Goal: Task Accomplishment & Management: Use online tool/utility

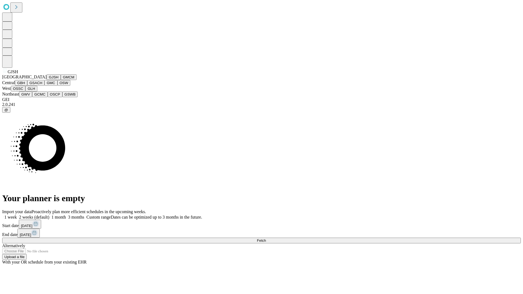
click at [47, 80] on button "GJSH" at bounding box center [54, 77] width 14 height 6
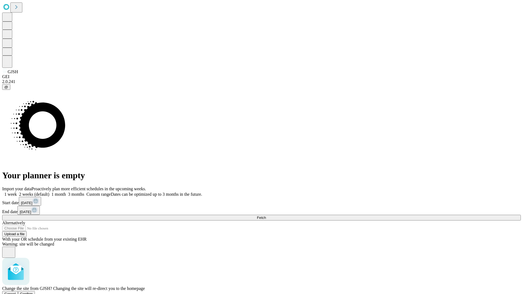
click at [33, 292] on span "Confirm" at bounding box center [26, 294] width 13 height 4
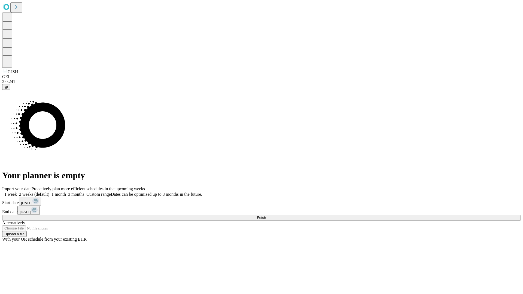
click at [66, 192] on label "1 month" at bounding box center [57, 194] width 17 height 5
click at [266, 216] on span "Fetch" at bounding box center [261, 218] width 9 height 4
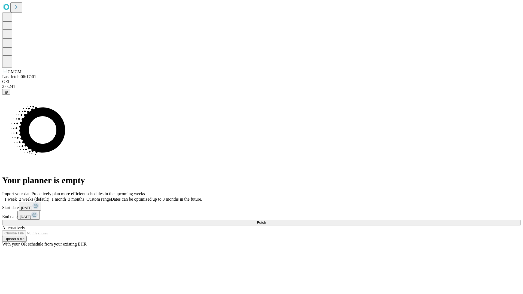
click at [66, 197] on label "1 month" at bounding box center [57, 199] width 17 height 5
click at [266, 220] on span "Fetch" at bounding box center [261, 222] width 9 height 4
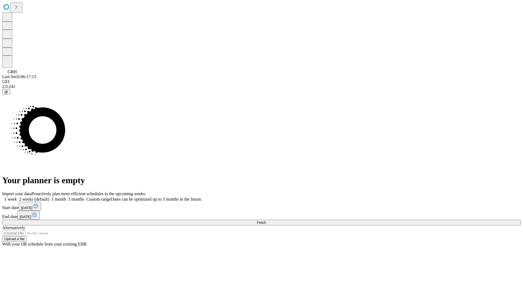
click at [66, 197] on label "1 month" at bounding box center [57, 199] width 17 height 5
click at [266, 220] on span "Fetch" at bounding box center [261, 222] width 9 height 4
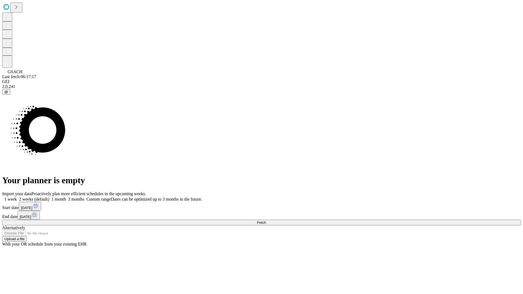
click at [66, 197] on label "1 month" at bounding box center [57, 199] width 17 height 5
click at [266, 220] on span "Fetch" at bounding box center [261, 222] width 9 height 4
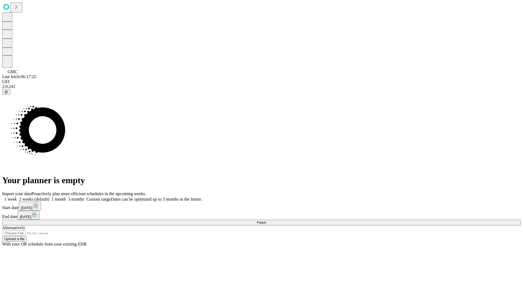
click at [66, 197] on label "1 month" at bounding box center [57, 199] width 17 height 5
click at [266, 220] on span "Fetch" at bounding box center [261, 222] width 9 height 4
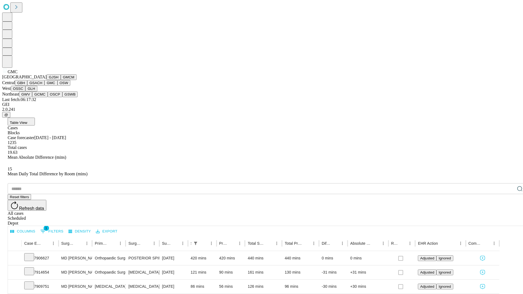
click at [57, 86] on button "OSW" at bounding box center [63, 83] width 13 height 6
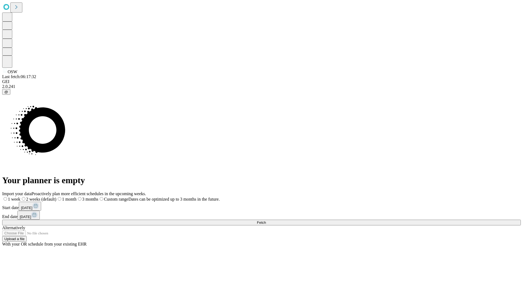
click at [76, 197] on label "1 month" at bounding box center [66, 199] width 20 height 5
click at [266, 220] on span "Fetch" at bounding box center [261, 222] width 9 height 4
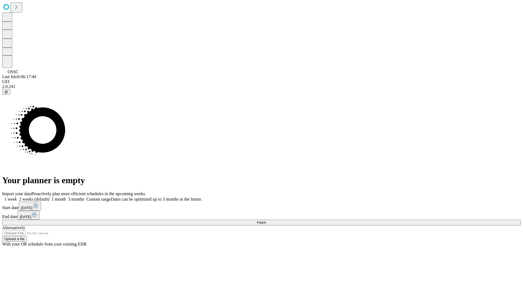
click at [66, 197] on label "1 month" at bounding box center [57, 199] width 17 height 5
click at [266, 220] on span "Fetch" at bounding box center [261, 222] width 9 height 4
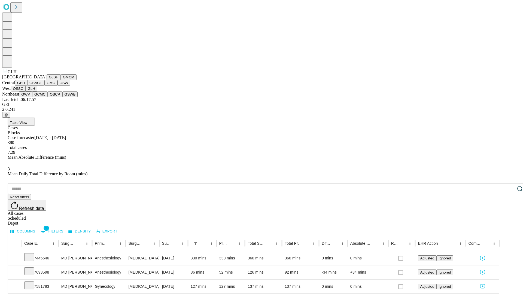
click at [32, 97] on button "GWV" at bounding box center [25, 94] width 13 height 6
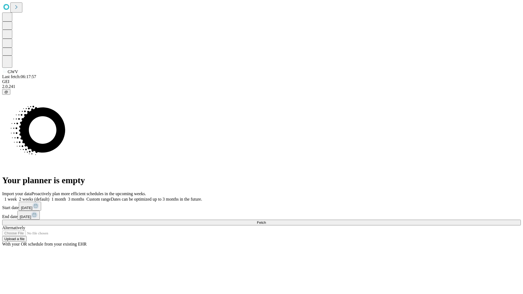
click at [66, 197] on label "1 month" at bounding box center [57, 199] width 17 height 5
click at [266, 220] on span "Fetch" at bounding box center [261, 222] width 9 height 4
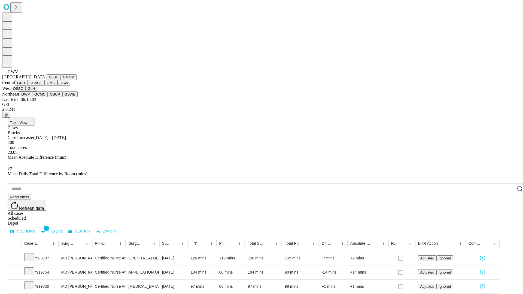
click at [42, 97] on button "GCMC" at bounding box center [40, 94] width 16 height 6
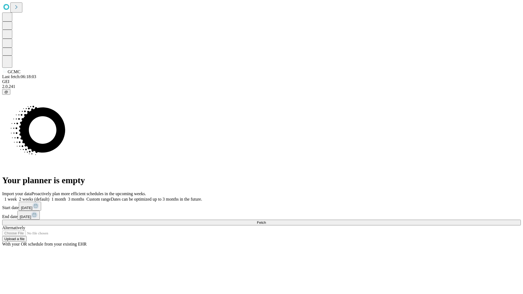
click at [266, 220] on span "Fetch" at bounding box center [261, 222] width 9 height 4
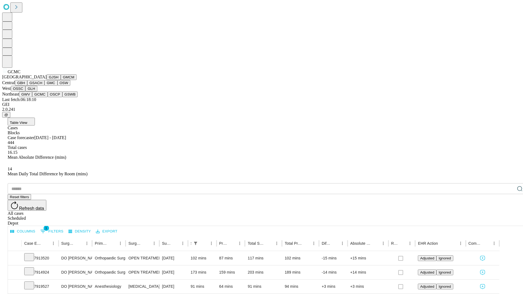
click at [48, 97] on button "OSCP" at bounding box center [55, 94] width 15 height 6
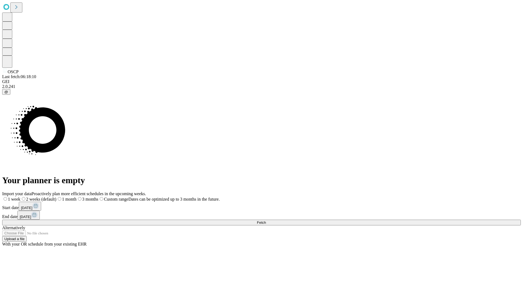
click at [76, 197] on label "1 month" at bounding box center [66, 199] width 20 height 5
click at [266, 220] on span "Fetch" at bounding box center [261, 222] width 9 height 4
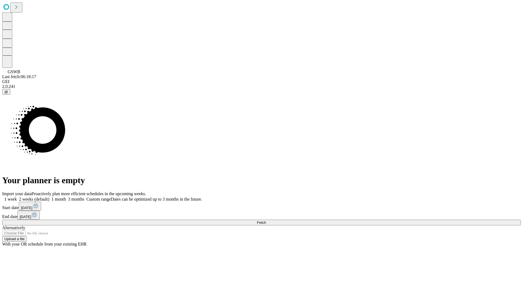
click at [66, 197] on label "1 month" at bounding box center [57, 199] width 17 height 5
click at [266, 220] on span "Fetch" at bounding box center [261, 222] width 9 height 4
